Goal: Find specific page/section: Find specific page/section

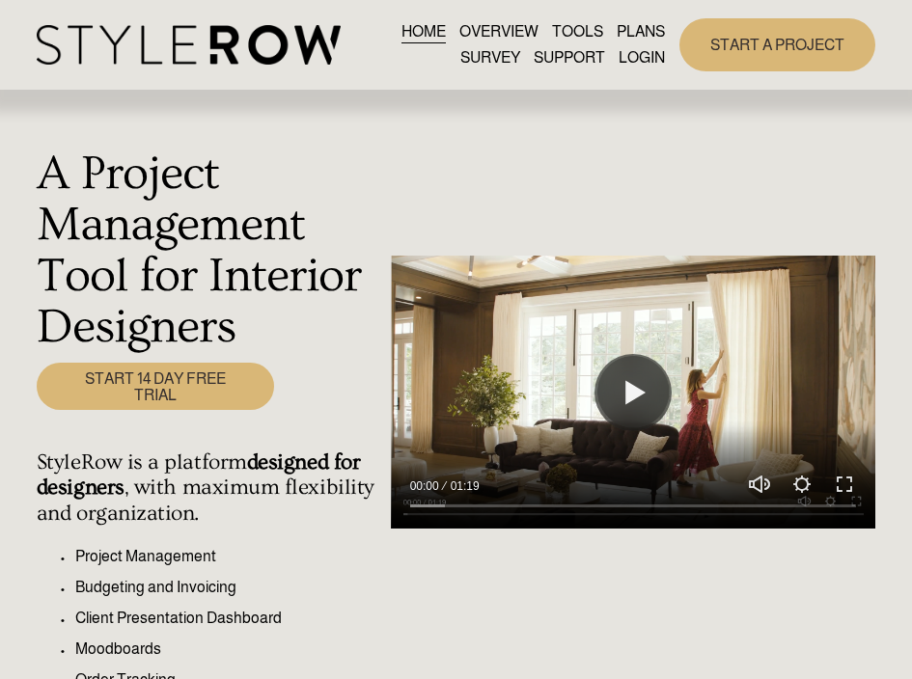
click at [638, 58] on link "LOGIN" at bounding box center [642, 58] width 46 height 26
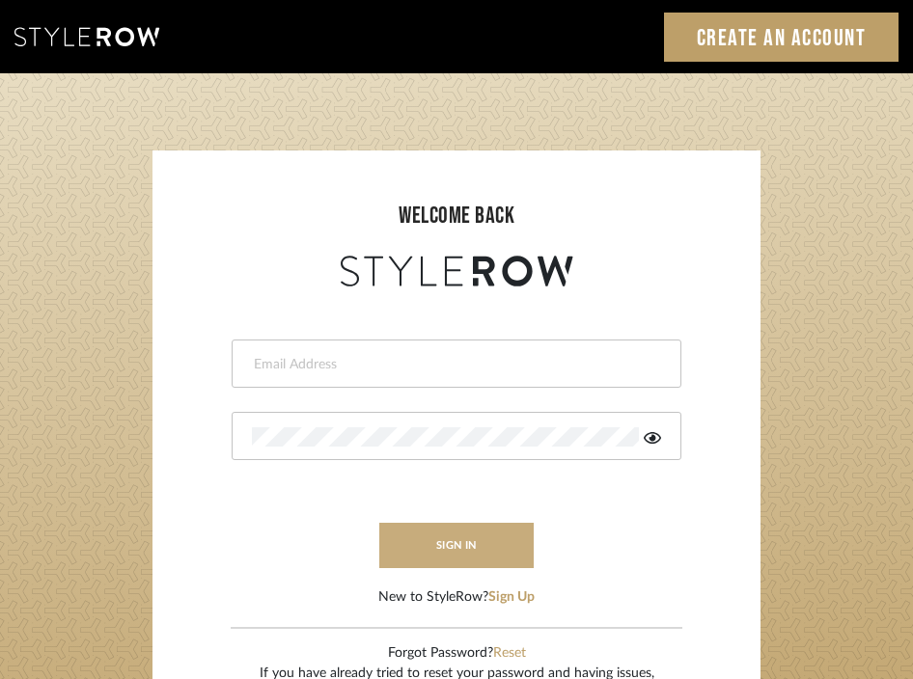
type input "divya.aok@gmail.com"
click at [459, 559] on button "sign in" at bounding box center [456, 545] width 154 height 45
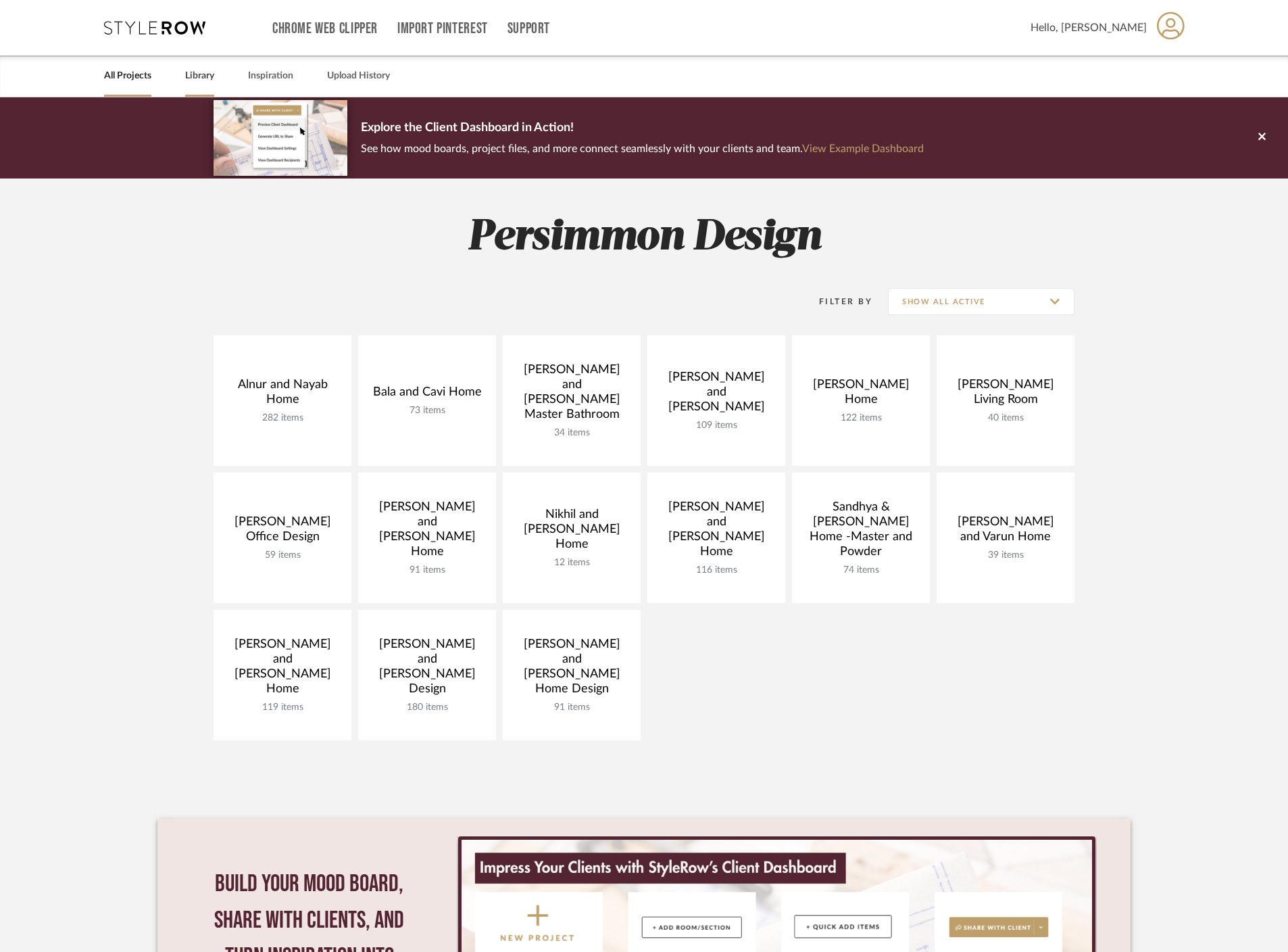
click at [193, 77] on link "Library" at bounding box center [199, 76] width 29 height 18
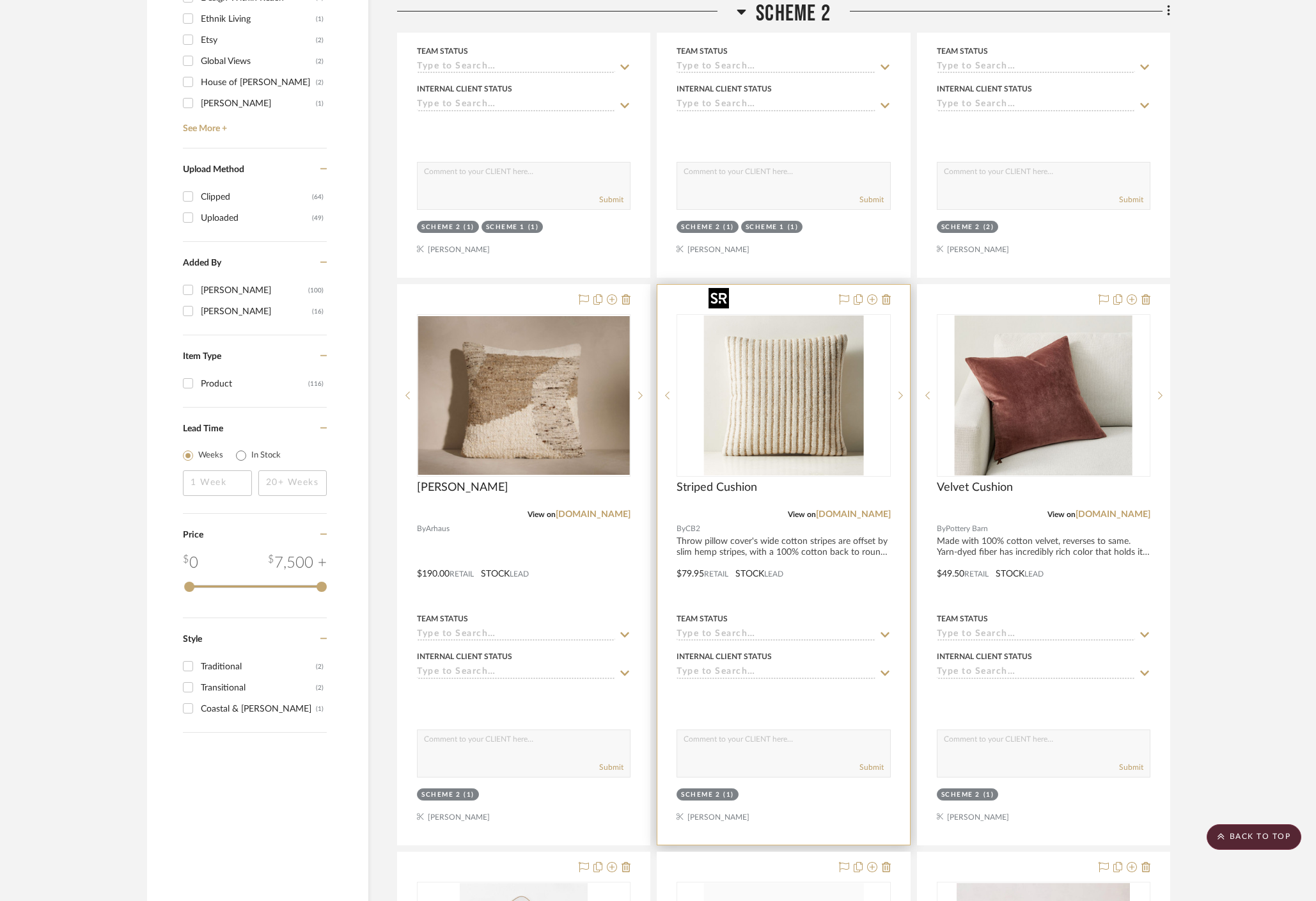
scroll to position [1122, 0]
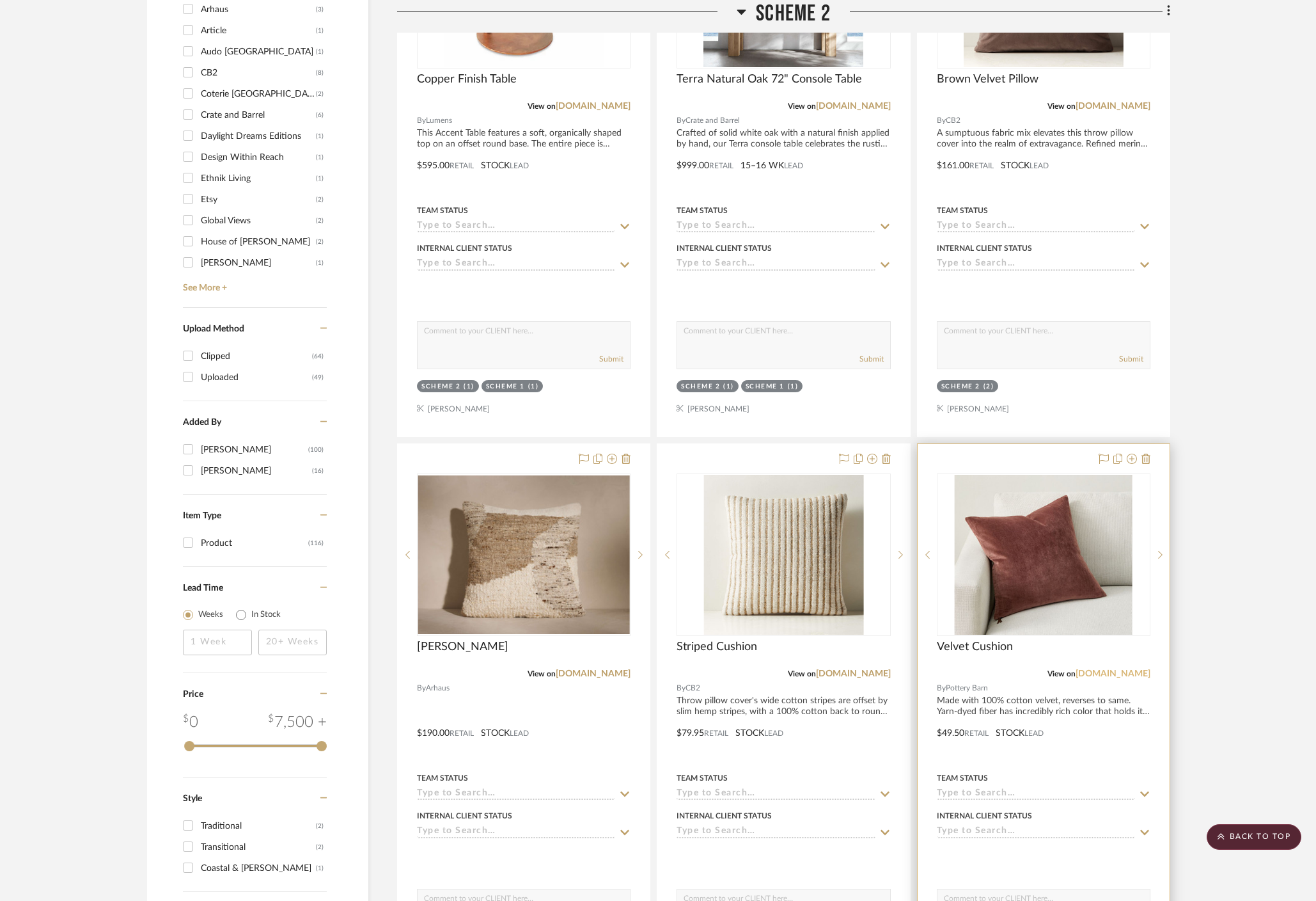
click at [1111, 669] on link "potterybarn.com" at bounding box center [1113, 674] width 75 height 9
